Goal: Find specific page/section: Find specific page/section

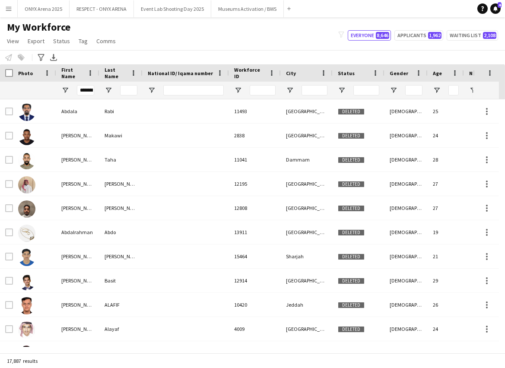
scroll to position [0, 3]
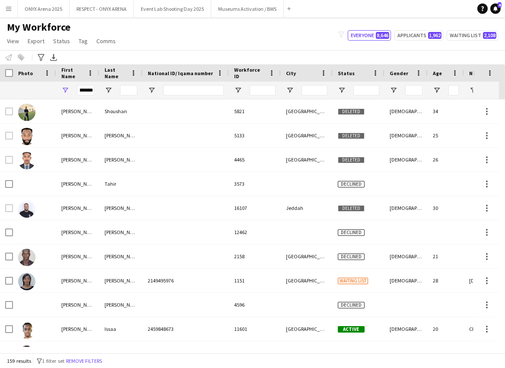
type input "*******"
click at [130, 93] on input "Last Name Filter Input" at bounding box center [128, 90] width 17 height 10
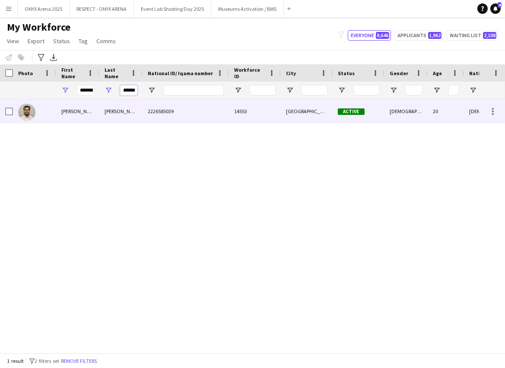
type input "******"
click at [71, 112] on div "[PERSON_NAME]" at bounding box center [77, 111] width 43 height 24
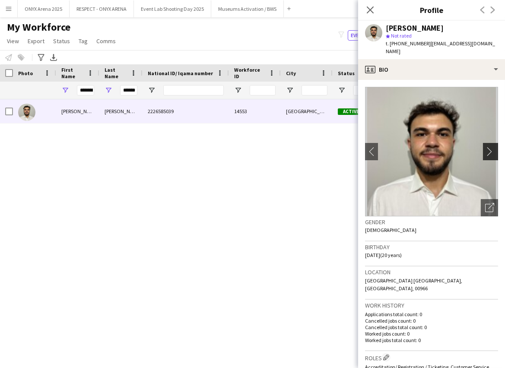
click at [486, 147] on app-icon "chevron-right" at bounding box center [491, 151] width 13 height 9
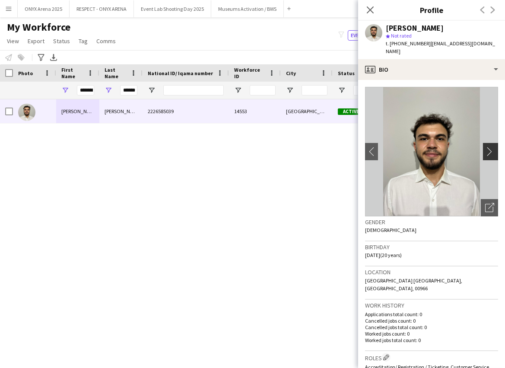
click at [485, 147] on app-icon "chevron-right" at bounding box center [491, 151] width 13 height 9
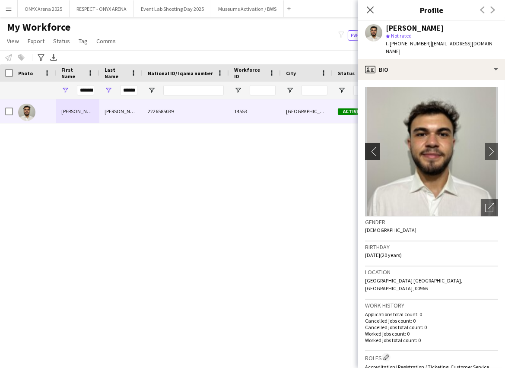
click at [373, 147] on app-icon "chevron-left" at bounding box center [371, 151] width 13 height 9
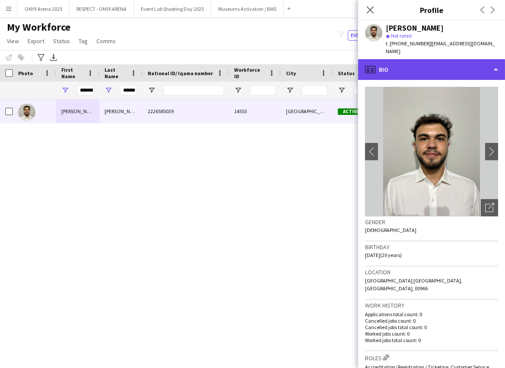
click at [429, 59] on div "profile Bio" at bounding box center [431, 69] width 147 height 21
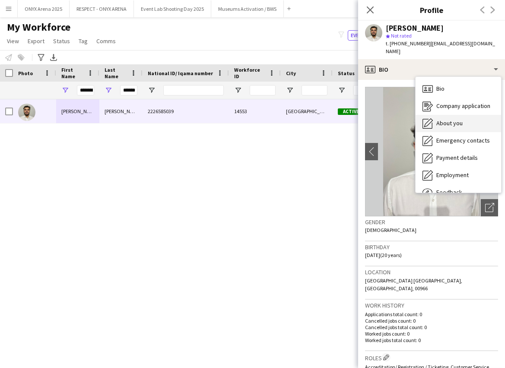
click at [446, 119] on span "About you" at bounding box center [449, 123] width 26 height 8
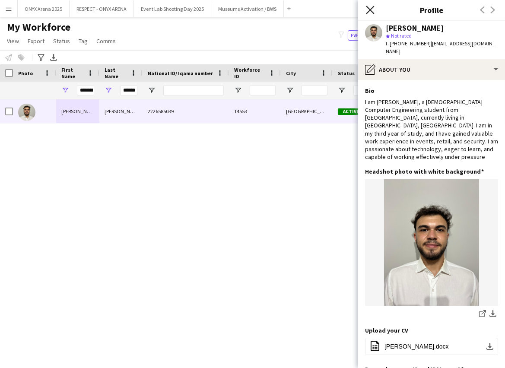
click at [371, 6] on icon "Close pop-in" at bounding box center [370, 10] width 8 height 8
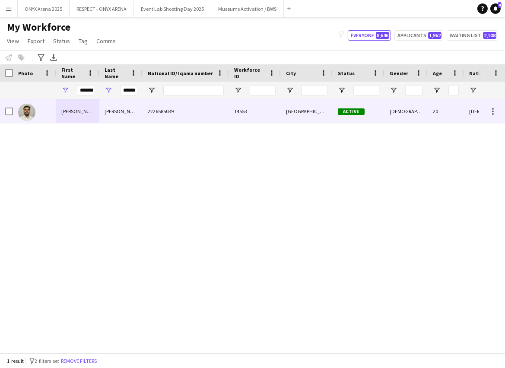
click at [131, 113] on div "[PERSON_NAME]" at bounding box center [120, 111] width 43 height 24
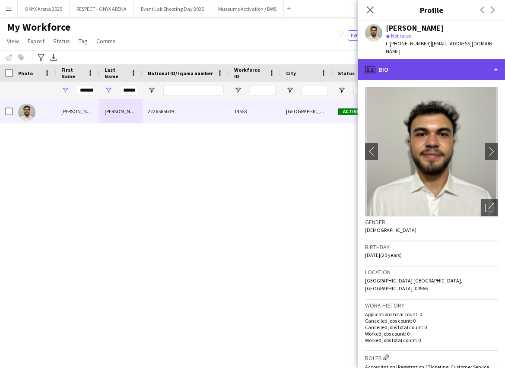
click at [442, 59] on div "profile Bio" at bounding box center [431, 69] width 147 height 21
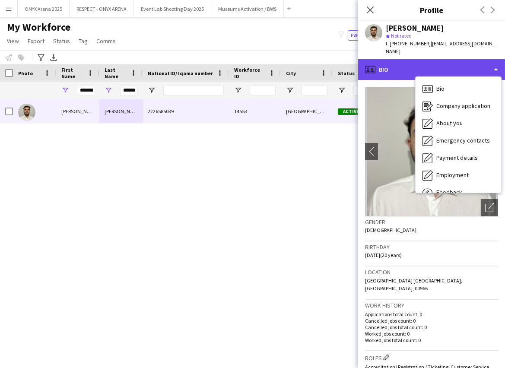
click at [412, 63] on div "profile Bio" at bounding box center [431, 69] width 147 height 21
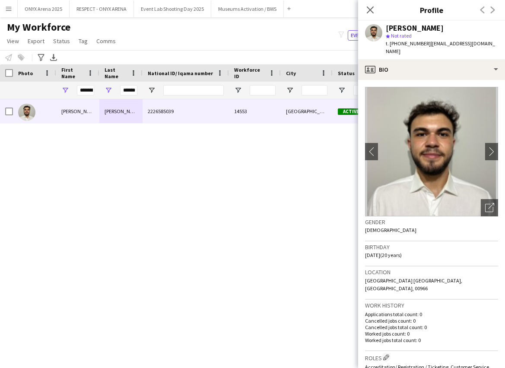
click at [139, 231] on div "[PERSON_NAME] 2226585039 14553 [GEOGRAPHIC_DATA] Active [DEMOGRAPHIC_DATA] 20 […" at bounding box center [239, 222] width 479 height 247
click at [373, 13] on icon "Close pop-in" at bounding box center [370, 10] width 8 height 8
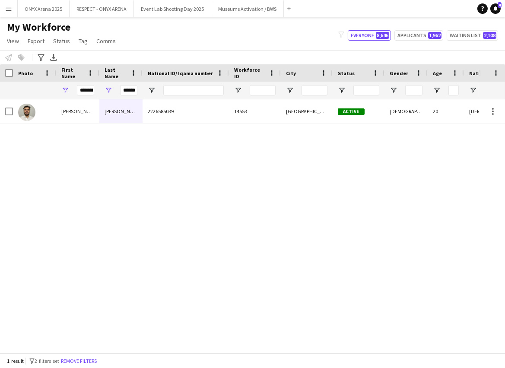
click at [98, 367] on div "1 result filter-1 2 filters set Remove filters" at bounding box center [252, 360] width 505 height 15
click at [98, 363] on button "Remove filters" at bounding box center [78, 360] width 39 height 9
